Goal: Use online tool/utility: Utilize a website feature to perform a specific function

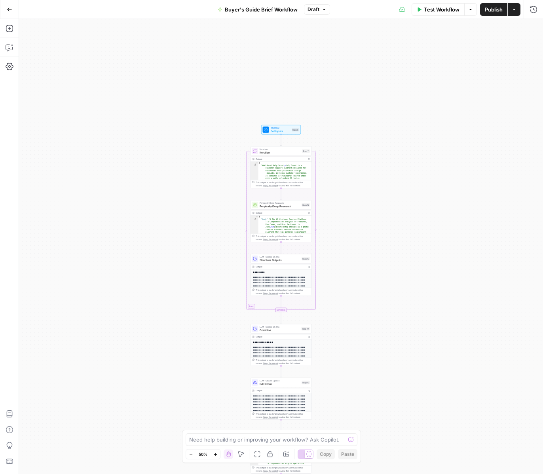
click at [214, 454] on icon "button" at bounding box center [215, 454] width 4 height 4
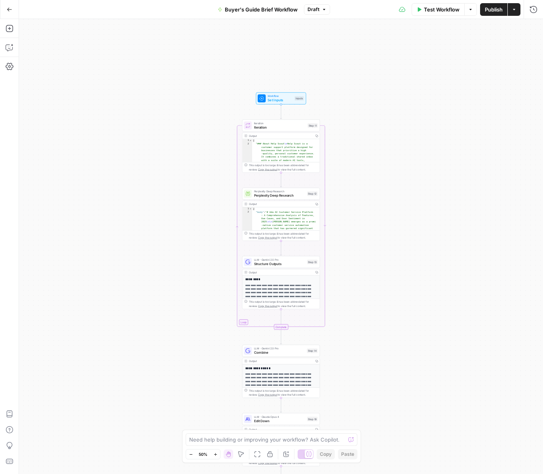
click at [214, 454] on icon "button" at bounding box center [215, 454] width 4 height 4
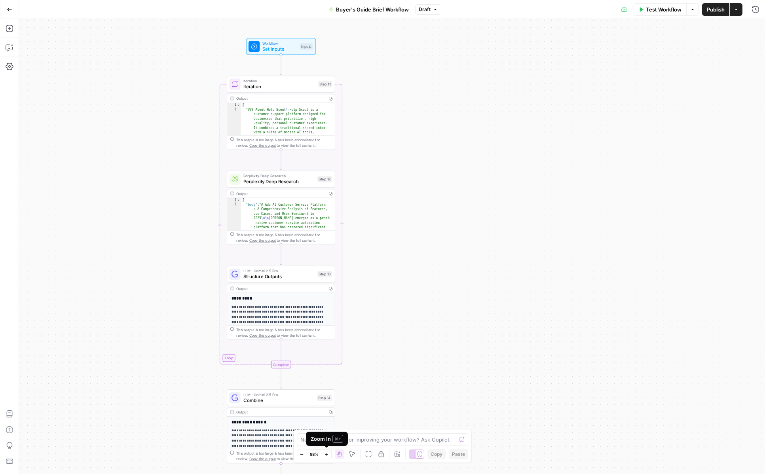
click at [328, 456] on icon "button" at bounding box center [326, 454] width 4 height 4
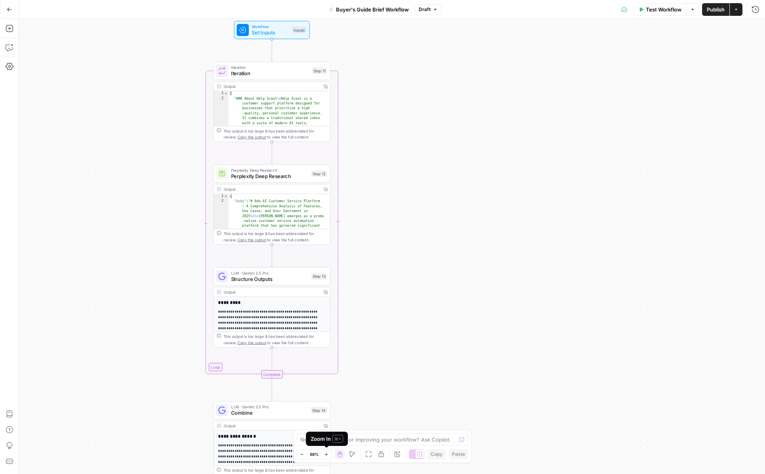
click at [328, 456] on icon "button" at bounding box center [326, 454] width 4 height 4
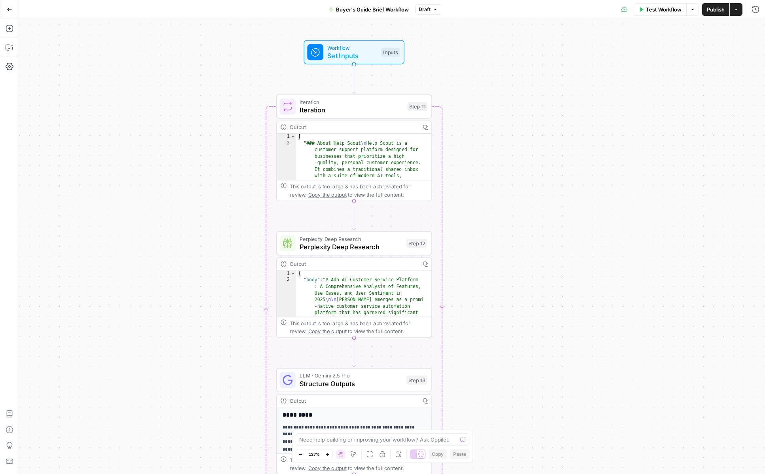
drag, startPoint x: 397, startPoint y: 331, endPoint x: 527, endPoint y: 432, distance: 164.3
click at [527, 432] on div "Workflow Set Inputs Inputs Loop Iteration Iteration Step 11 Output Copy 1 2 [ "…" at bounding box center [392, 246] width 746 height 455
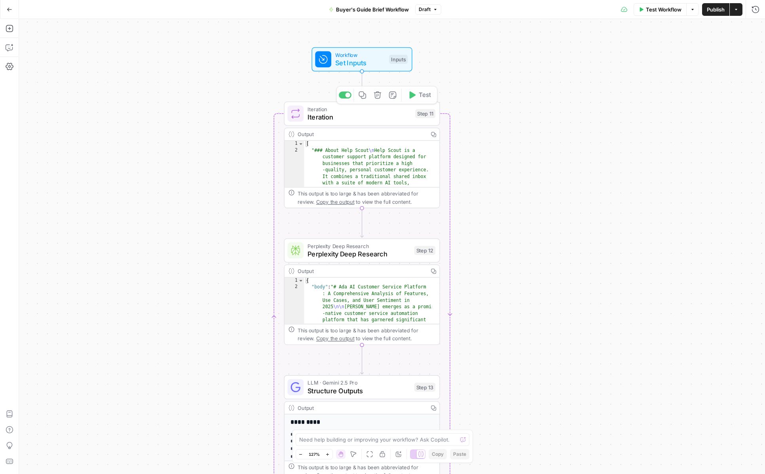
click at [380, 60] on span "Set Inputs" at bounding box center [360, 63] width 50 height 10
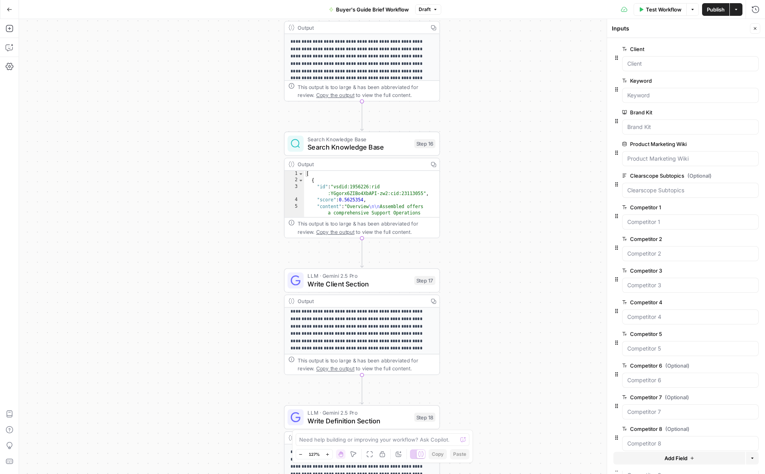
scroll to position [25, 0]
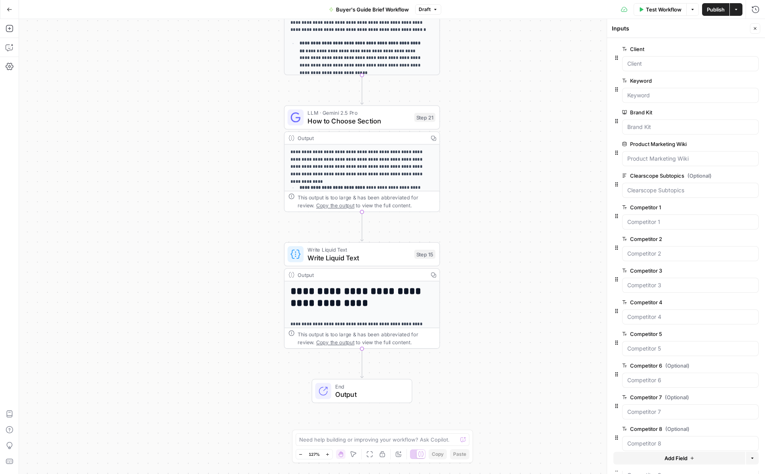
drag, startPoint x: 333, startPoint y: 292, endPoint x: 373, endPoint y: 295, distance: 40.1
click at [374, 327] on div "**********" at bounding box center [362, 308] width 156 height 80
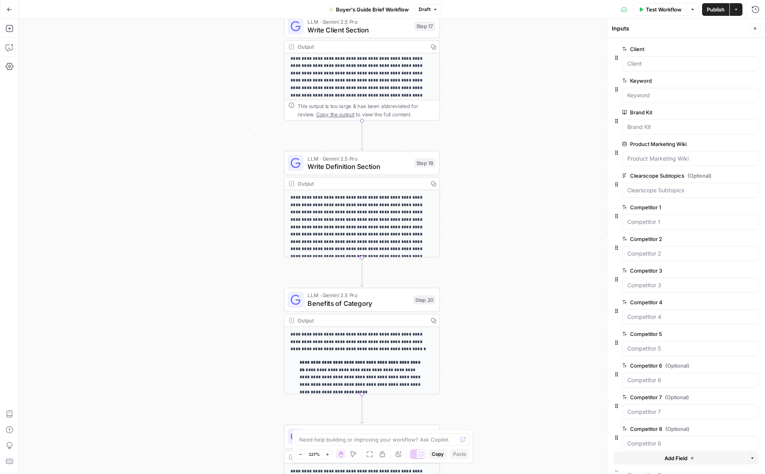
scroll to position [124, 0]
